Goal: Transaction & Acquisition: Book appointment/travel/reservation

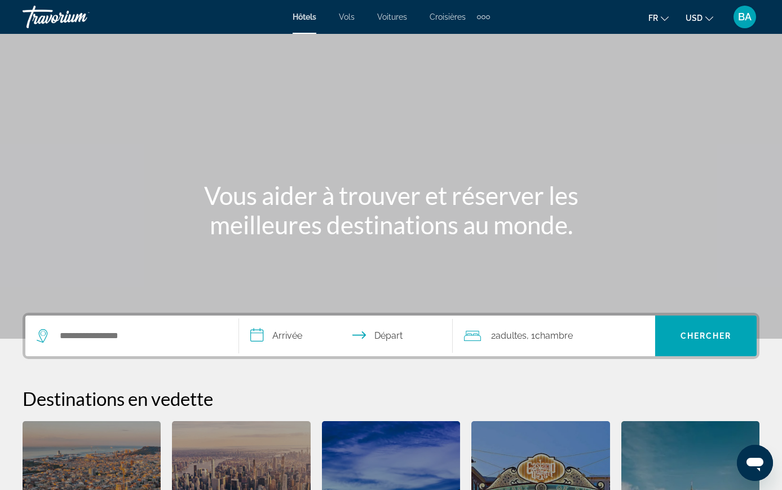
click at [698, 15] on span "USD" at bounding box center [694, 18] width 17 height 9
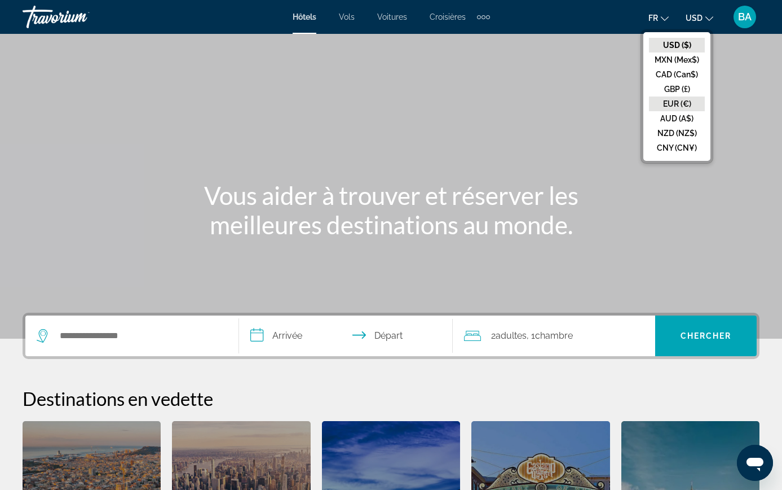
click at [676, 100] on button "EUR (€)" at bounding box center [677, 103] width 56 height 15
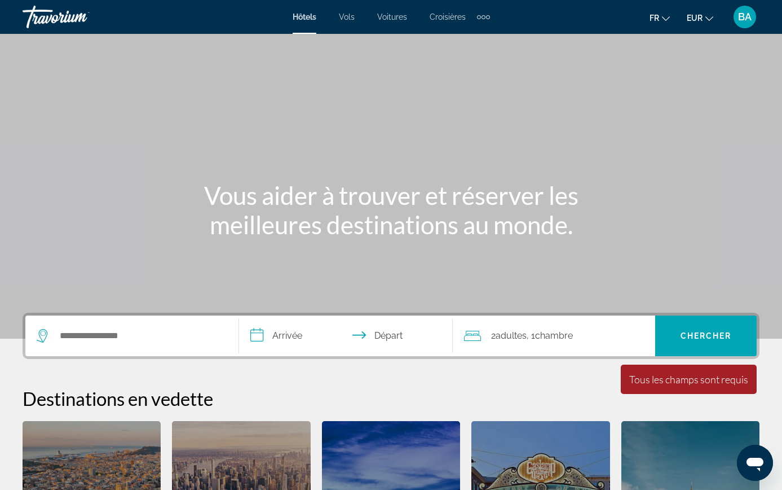
click at [87, 344] on div "Search widget" at bounding box center [132, 335] width 191 height 41
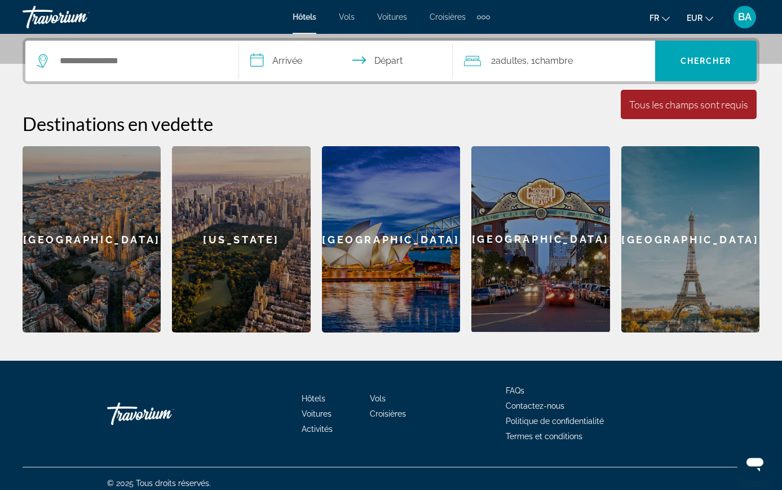
scroll to position [276, 0]
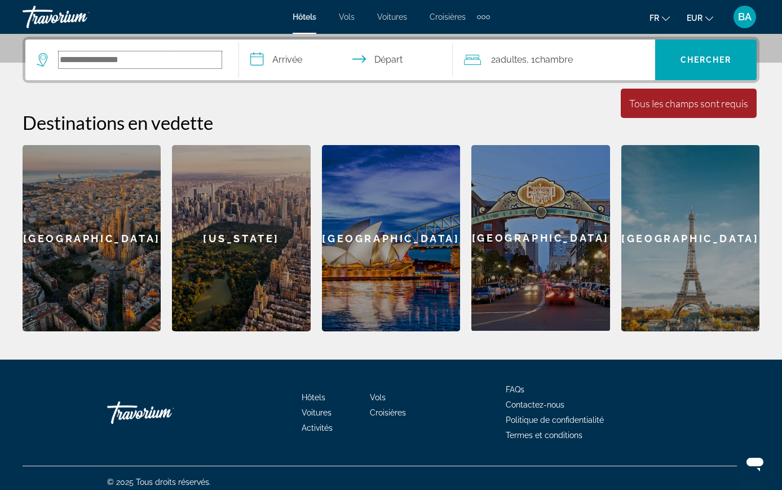
click at [182, 67] on input "Search widget" at bounding box center [140, 59] width 163 height 17
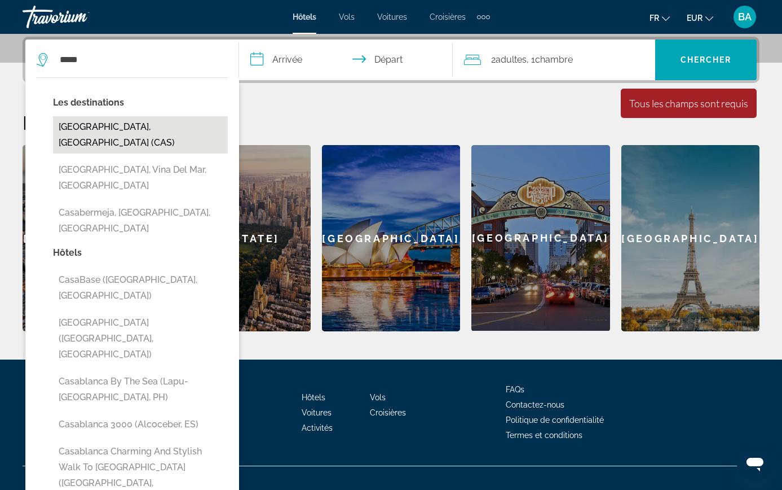
click at [130, 127] on button "[GEOGRAPHIC_DATA], [GEOGRAPHIC_DATA] (CAS)" at bounding box center [140, 134] width 175 height 37
type input "**********"
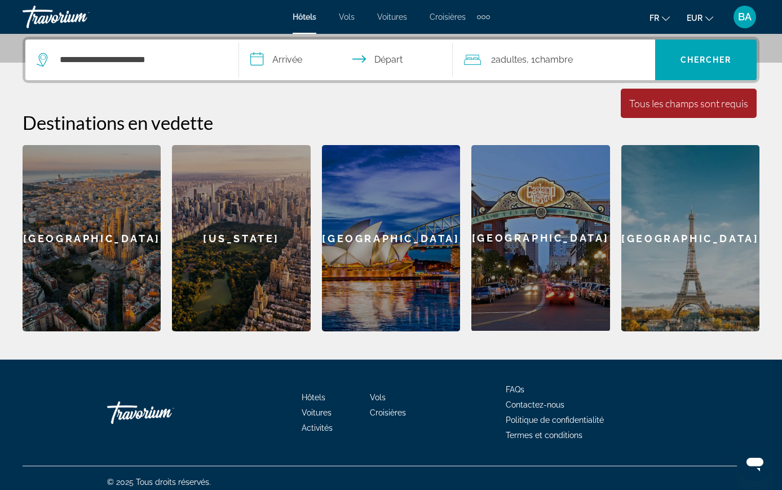
click at [364, 67] on input "**********" at bounding box center [348, 61] width 218 height 44
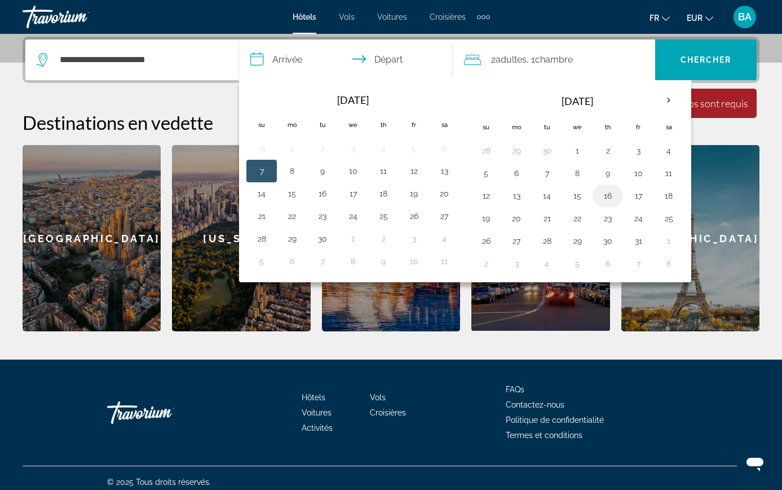
click at [617, 196] on button "16" at bounding box center [608, 196] width 18 height 16
click at [678, 196] on button "18" at bounding box center [669, 196] width 18 height 16
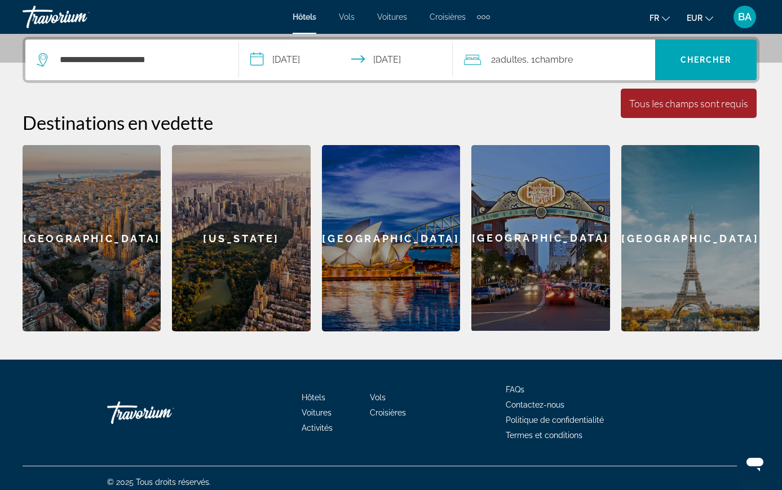
click at [372, 68] on input "**********" at bounding box center [348, 61] width 218 height 44
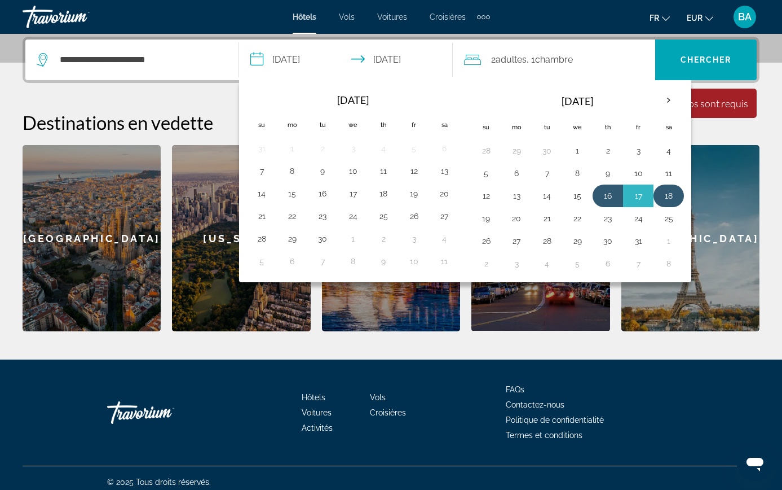
click at [678, 193] on button "18" at bounding box center [669, 196] width 18 height 16
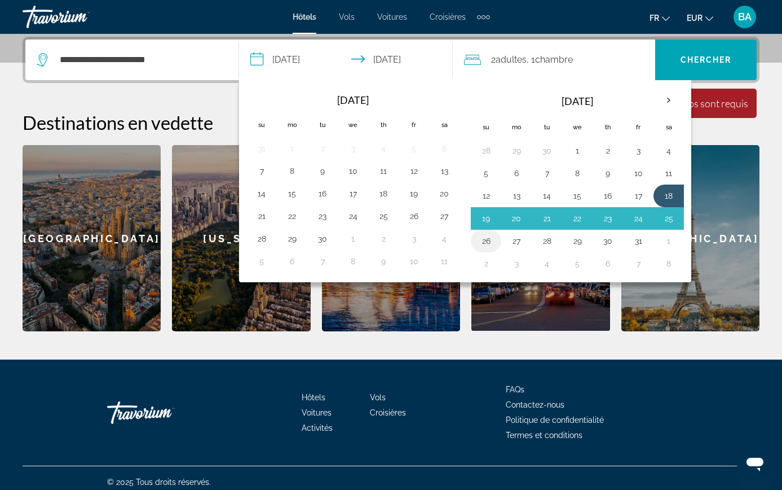
click at [495, 242] on button "26" at bounding box center [486, 241] width 18 height 16
type input "**********"
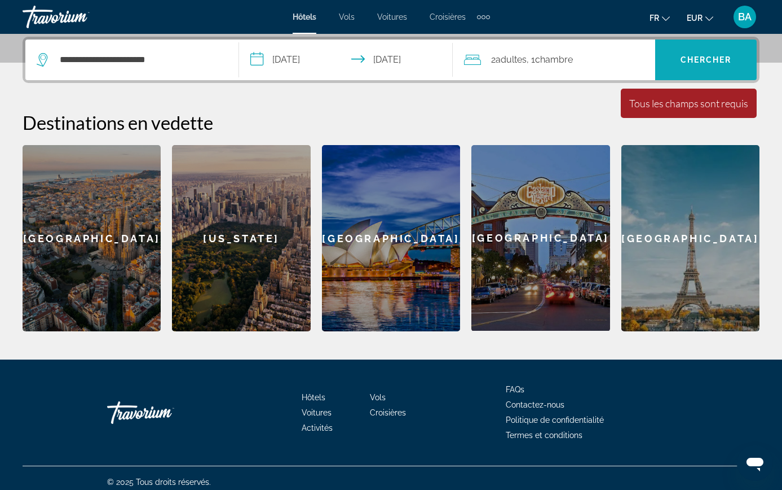
click at [694, 65] on span "Search widget" at bounding box center [707, 59] width 102 height 27
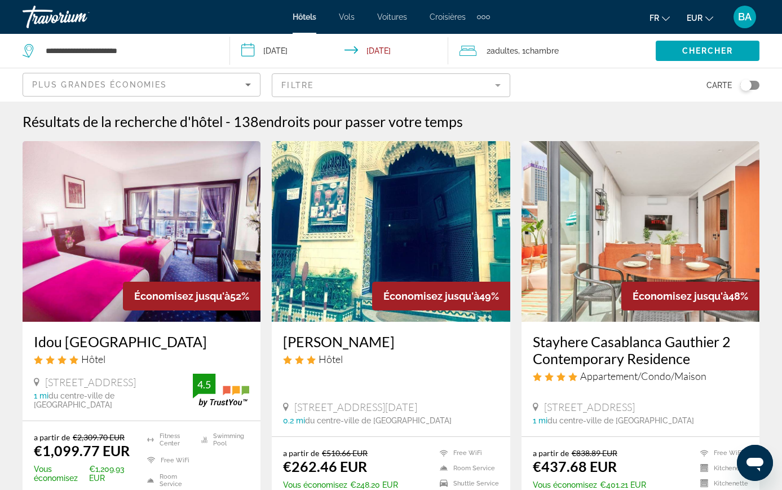
click at [510, 73] on mat-form-field "Filtre" at bounding box center [391, 85] width 238 height 24
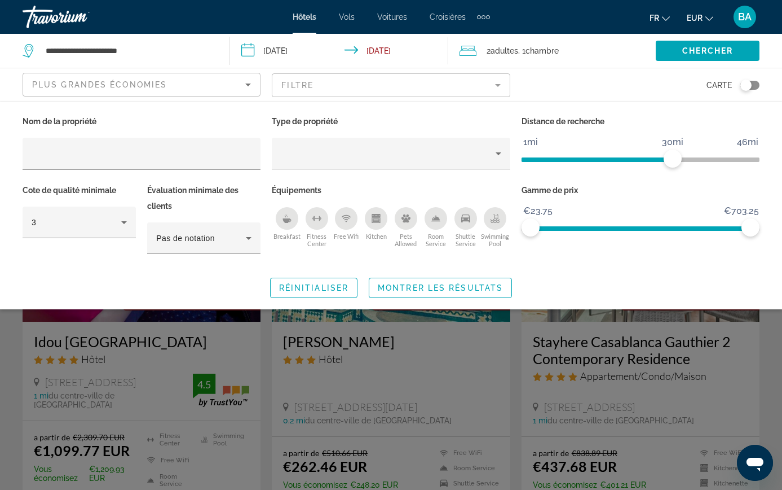
click at [494, 214] on icon "Swimming Pool" at bounding box center [495, 218] width 9 height 9
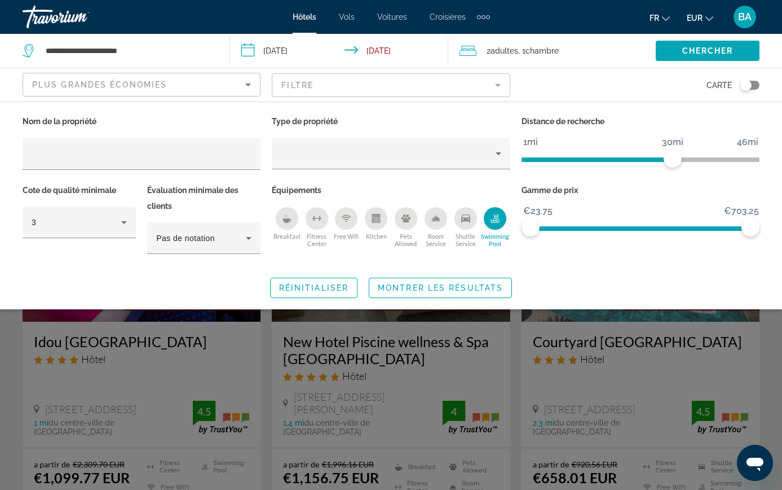
click at [404, 214] on icon "Pets Allowed" at bounding box center [406, 218] width 9 height 9
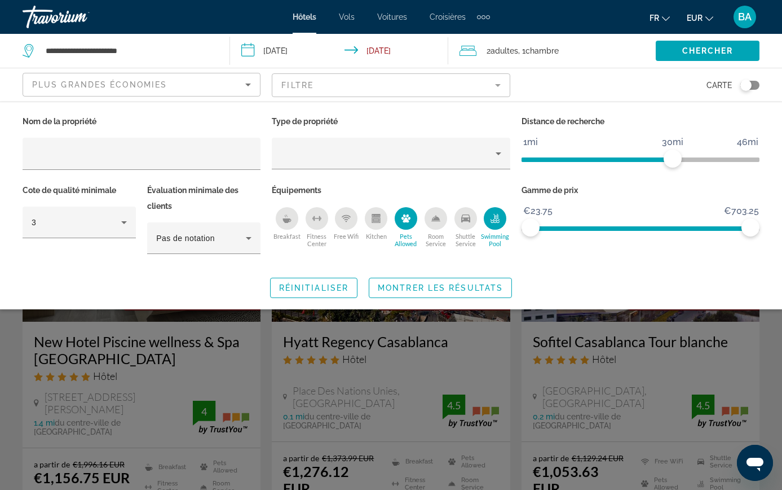
click at [406, 214] on icon "Pets Allowed" at bounding box center [406, 218] width 9 height 8
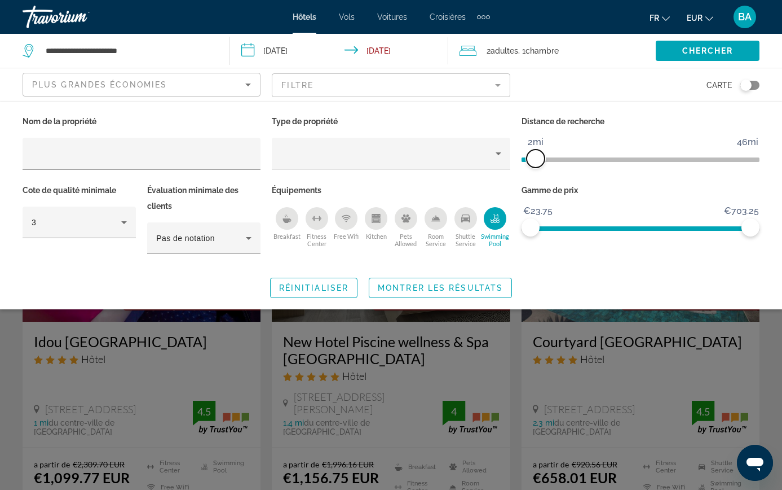
drag, startPoint x: 671, startPoint y: 128, endPoint x: 537, endPoint y: 134, distance: 133.8
click at [537, 134] on div "Distance de recherche 1mi 46mi 2mi" at bounding box center [640, 147] width 249 height 69
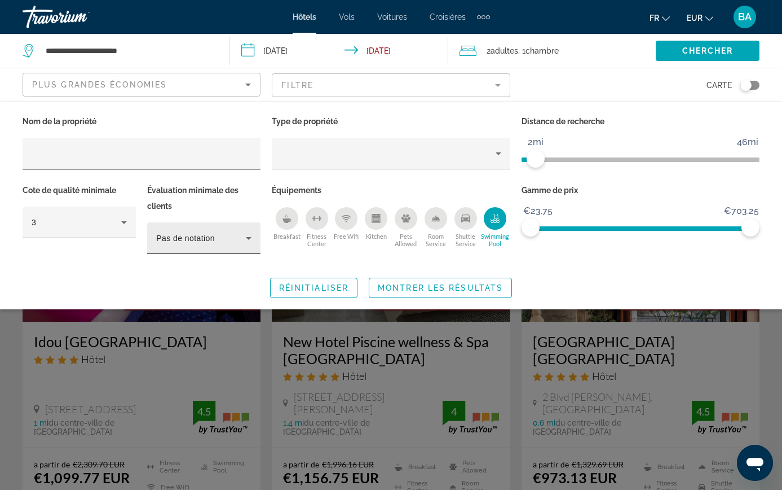
click at [243, 231] on icon "Hotel Filters" at bounding box center [249, 238] width 14 height 14
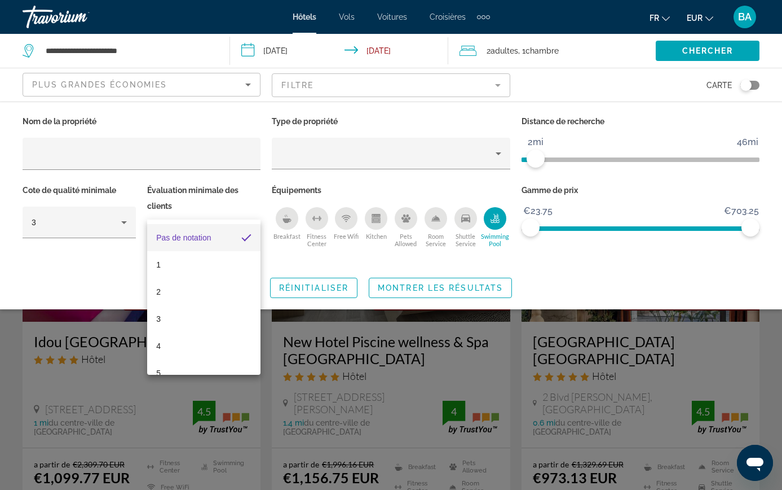
click at [121, 188] on div at bounding box center [391, 245] width 782 height 490
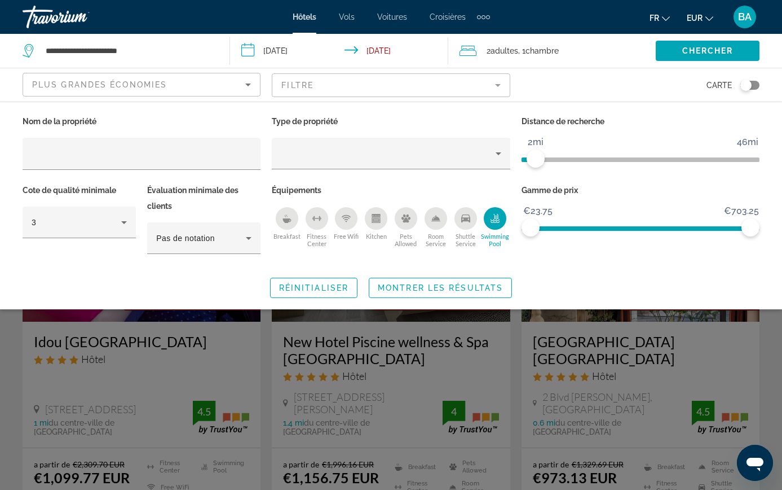
click at [121, 215] on icon "Hotel Filters" at bounding box center [124, 222] width 14 height 14
click at [211, 249] on div at bounding box center [391, 245] width 782 height 490
click at [445, 283] on span "Montrer les résultats" at bounding box center [440, 287] width 125 height 9
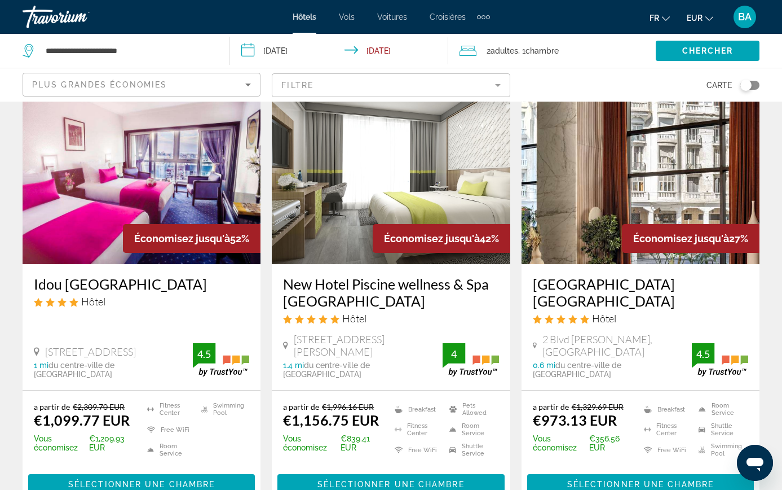
scroll to position [115, 0]
